Goal: Task Accomplishment & Management: Complete application form

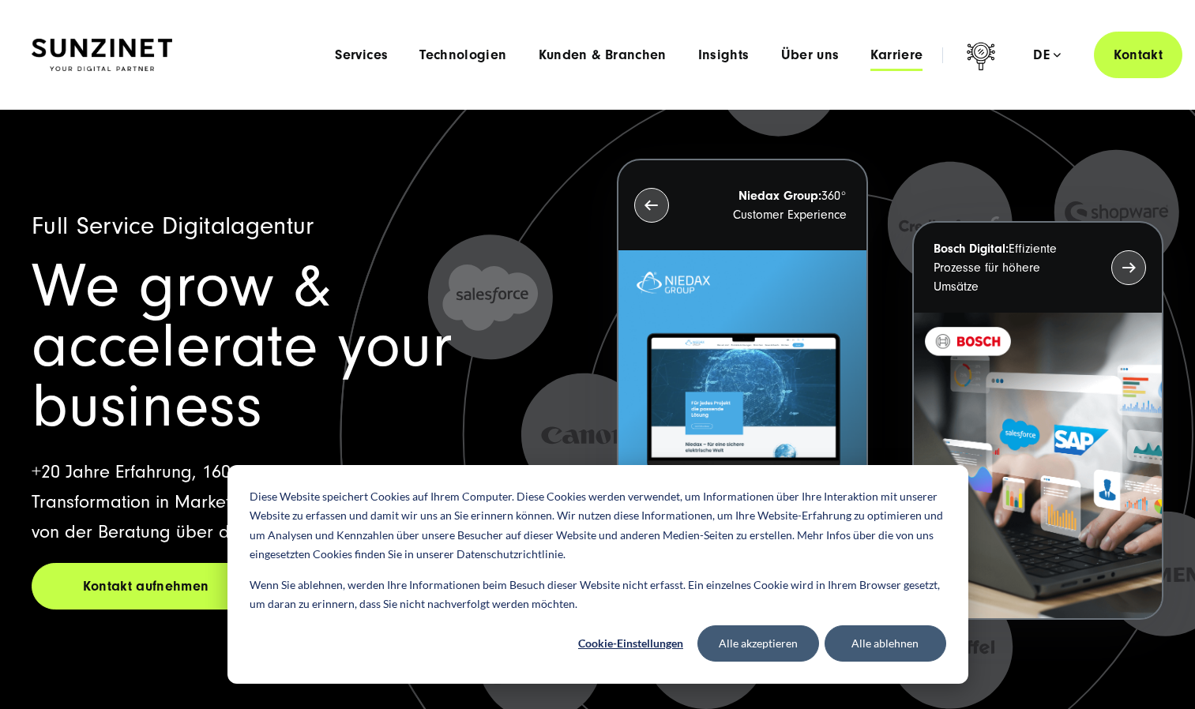
click at [884, 58] on span "Karriere" at bounding box center [896, 55] width 52 height 16
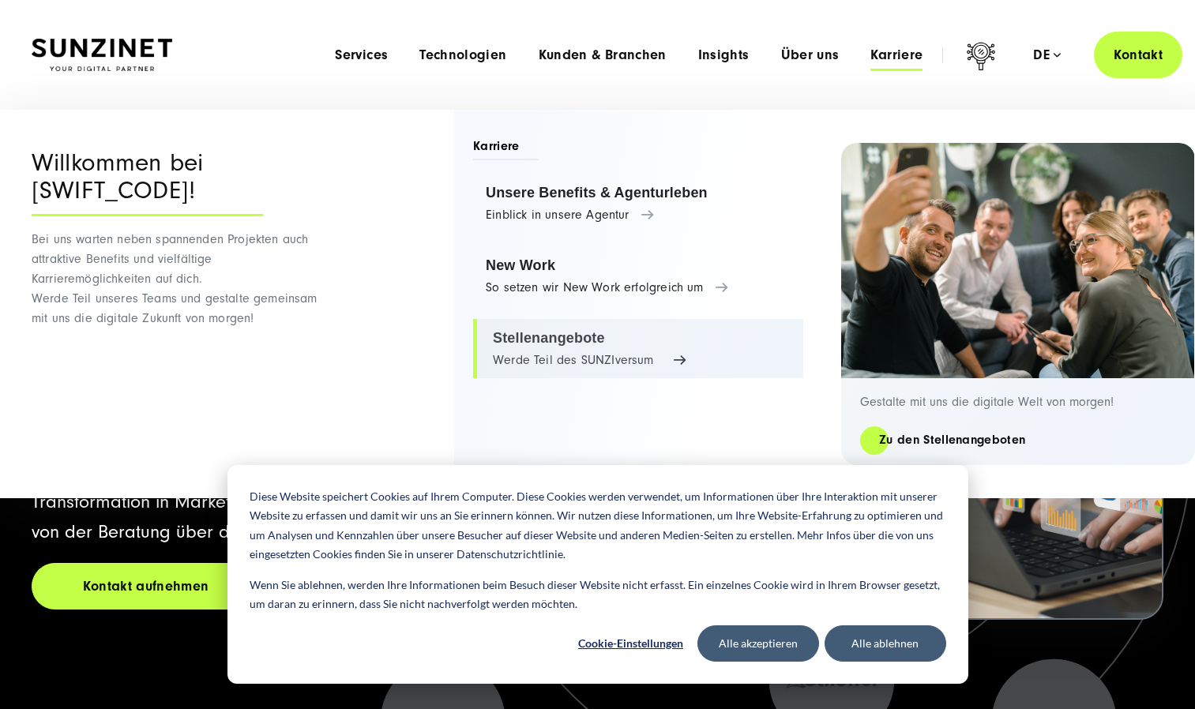
click at [544, 347] on link "Stellenangebote Werde Teil des SUNZIversum" at bounding box center [638, 349] width 330 height 60
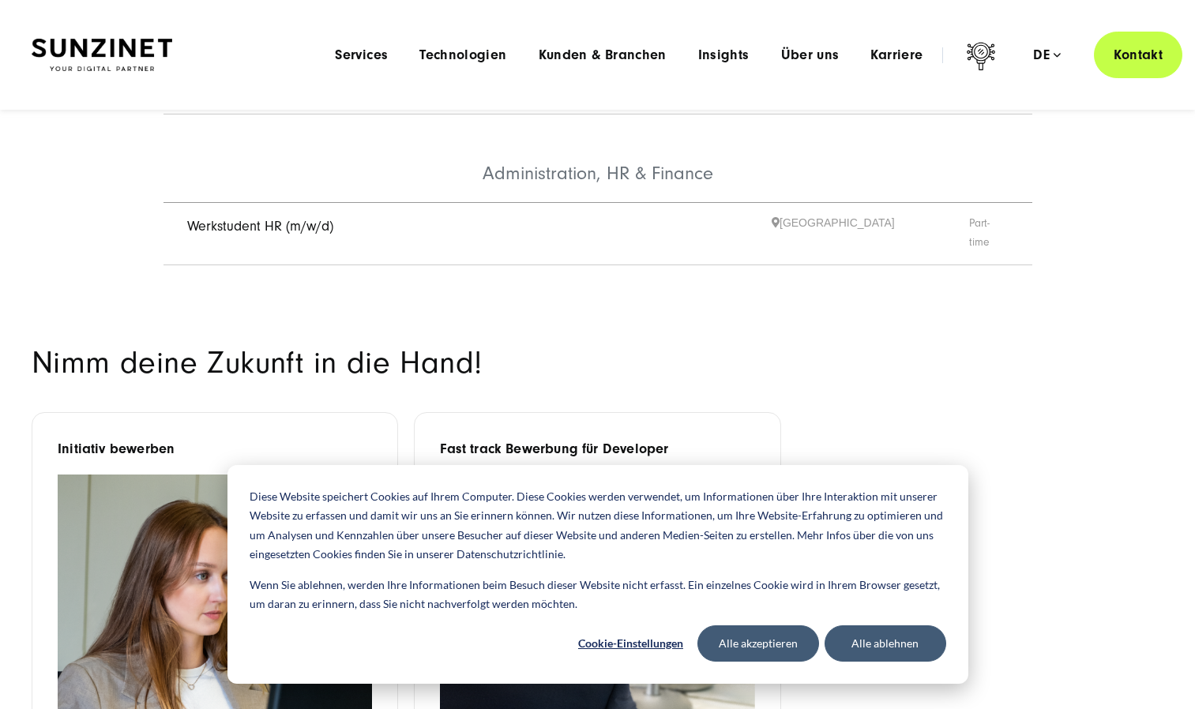
scroll to position [1207, 0]
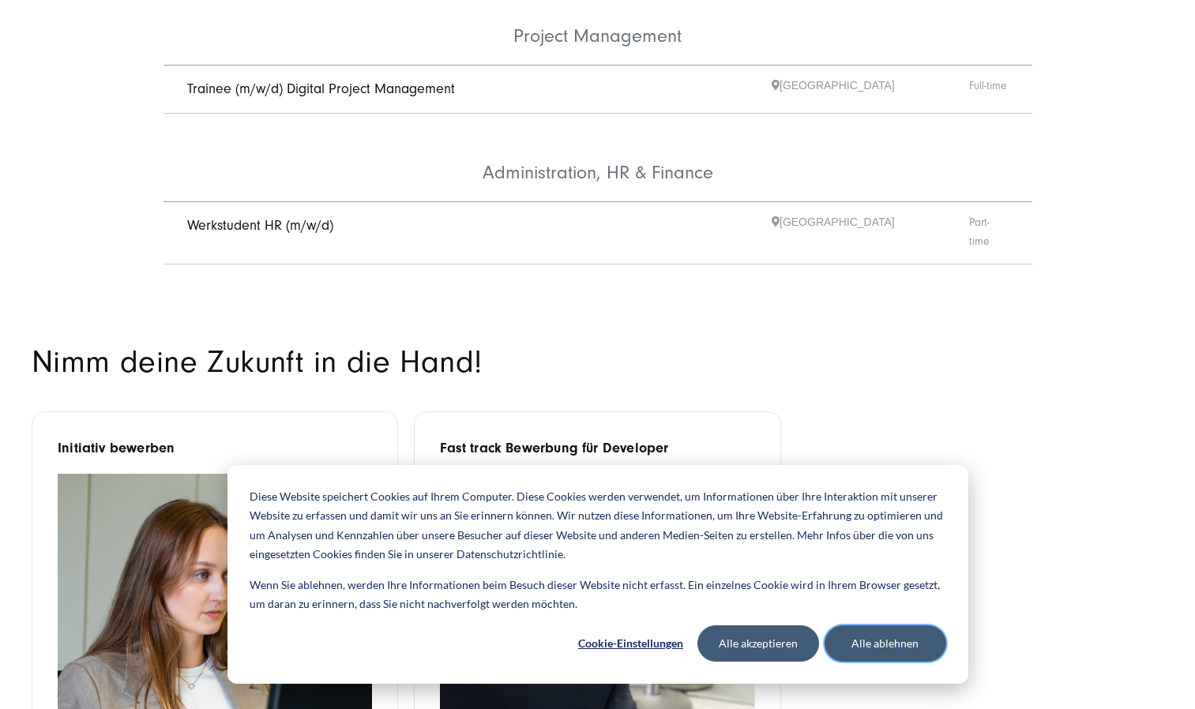
click at [872, 626] on button "Alle ablehnen" at bounding box center [885, 643] width 122 height 36
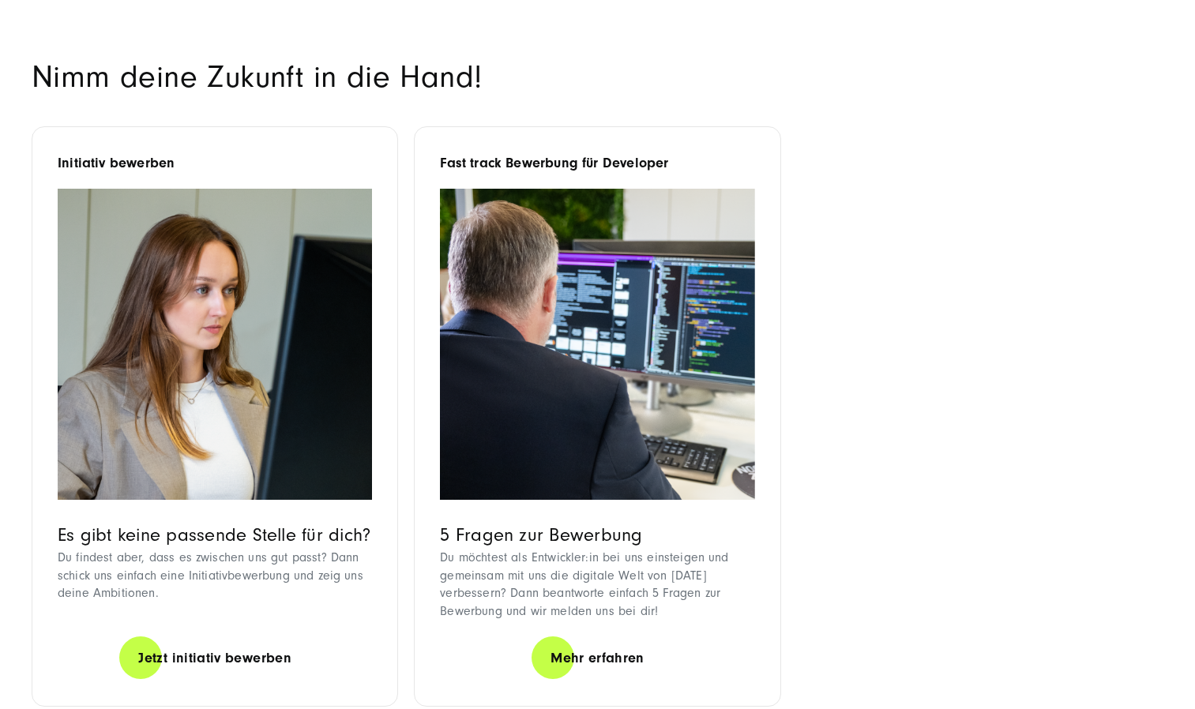
scroll to position [1495, 0]
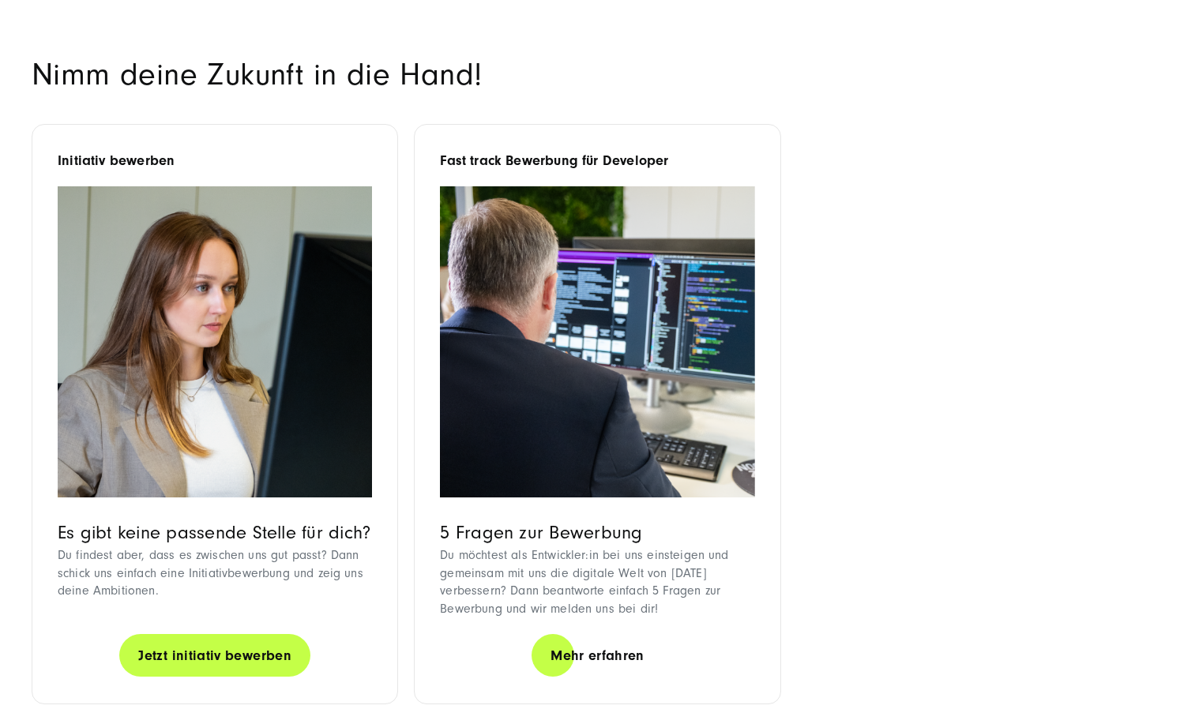
click at [173, 633] on link "Jetzt initiativ bewerben" at bounding box center [214, 655] width 191 height 45
